Goal: Task Accomplishment & Management: Complete application form

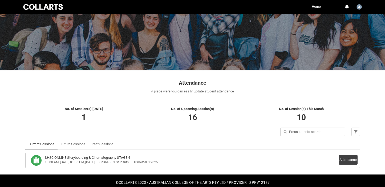
scroll to position [38, 0]
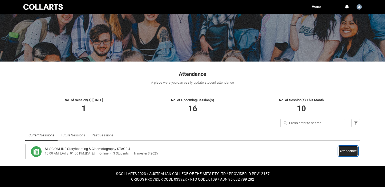
click at [341, 150] on button "Attendance" at bounding box center [347, 151] width 19 height 10
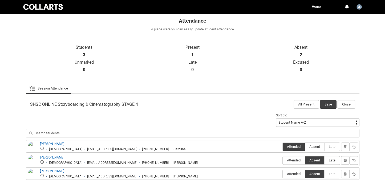
scroll to position [115, 0]
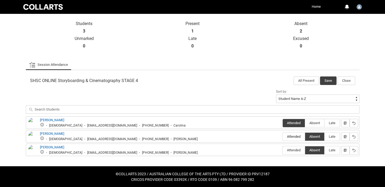
click at [294, 135] on span "Attended" at bounding box center [294, 136] width 22 height 4
click at [283, 136] on input "Attended" at bounding box center [282, 136] width 0 height 0
type lightning-radio-group "Attended"
radio input "true"
click at [326, 80] on button "Save" at bounding box center [328, 80] width 17 height 9
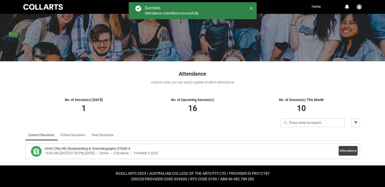
scroll to position [38, 0]
